Goal: Task Accomplishment & Management: Use online tool/utility

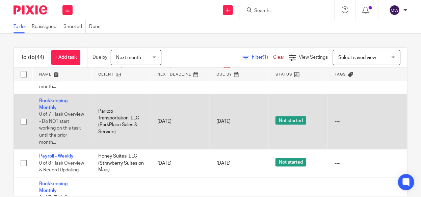
scroll to position [439, 0]
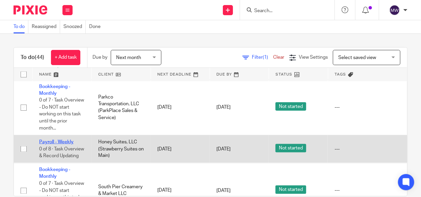
click at [62, 140] on link "Payroll - Weekly" at bounding box center [56, 142] width 34 height 5
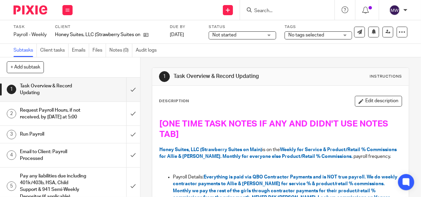
click at [73, 10] on div "Work Email Clients Team Reports Settings" at bounding box center [68, 10] width 24 height 20
click at [72, 10] on button at bounding box center [67, 10] width 10 height 10
click at [71, 10] on button at bounding box center [67, 10] width 10 height 10
click at [65, 30] on link "Work" at bounding box center [64, 31] width 12 height 5
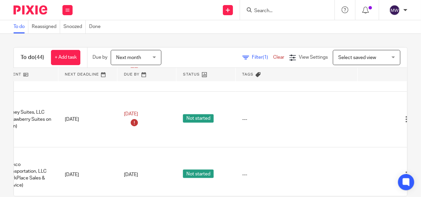
scroll to position [371, 117]
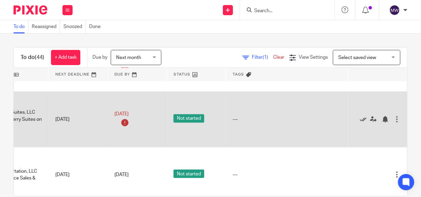
click at [360, 116] on icon at bounding box center [363, 119] width 7 height 7
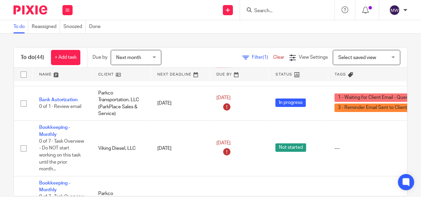
scroll to position [0, 0]
